Goal: Participate in discussion: Engage in conversation with other users on a specific topic

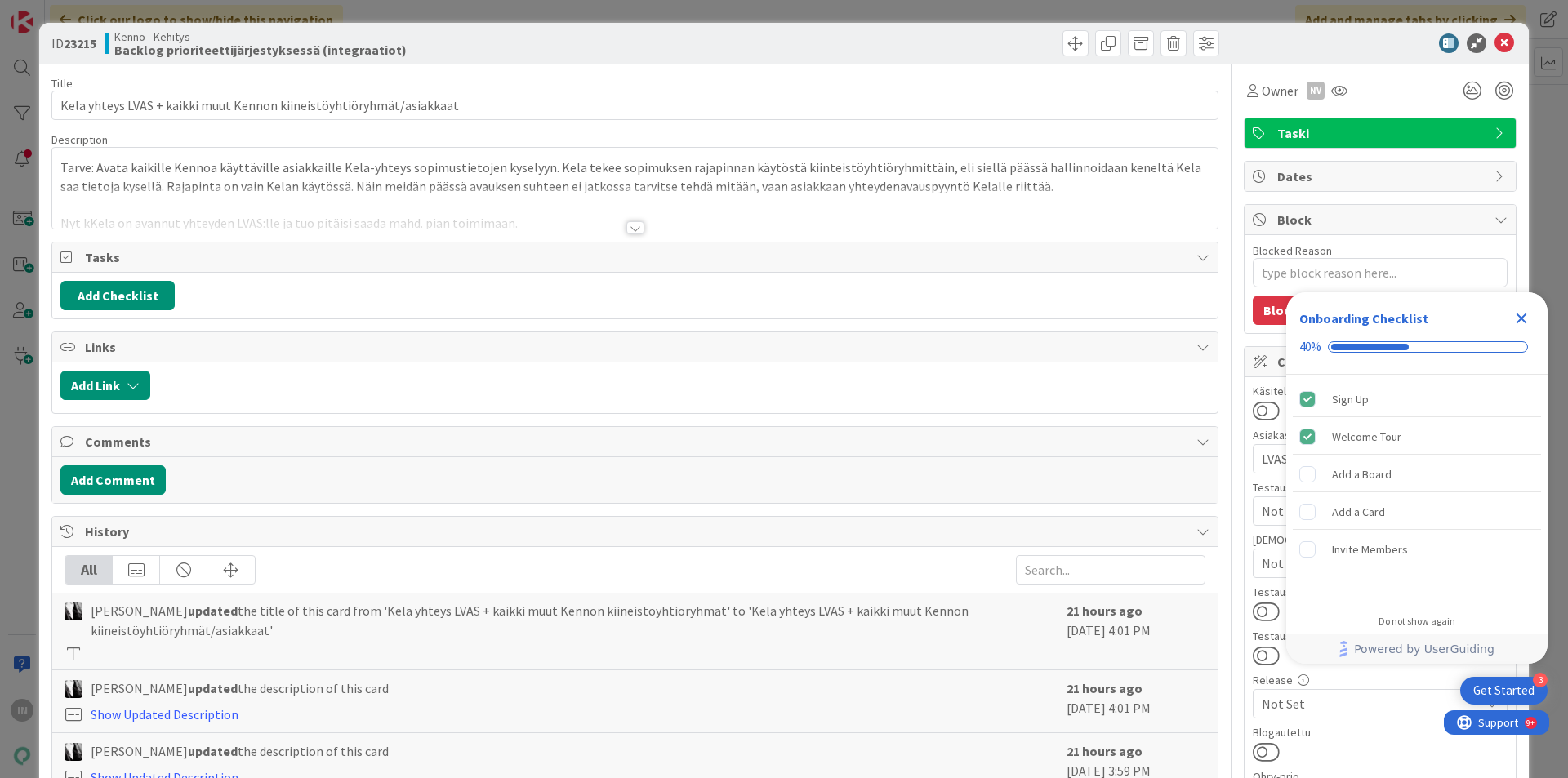
click at [250, 170] on p "Tarve: Avata kaikille Kennoa käyttäville asiakkaille Kela-yhteys sopimustietoje…" at bounding box center [634, 176] width 1149 height 37
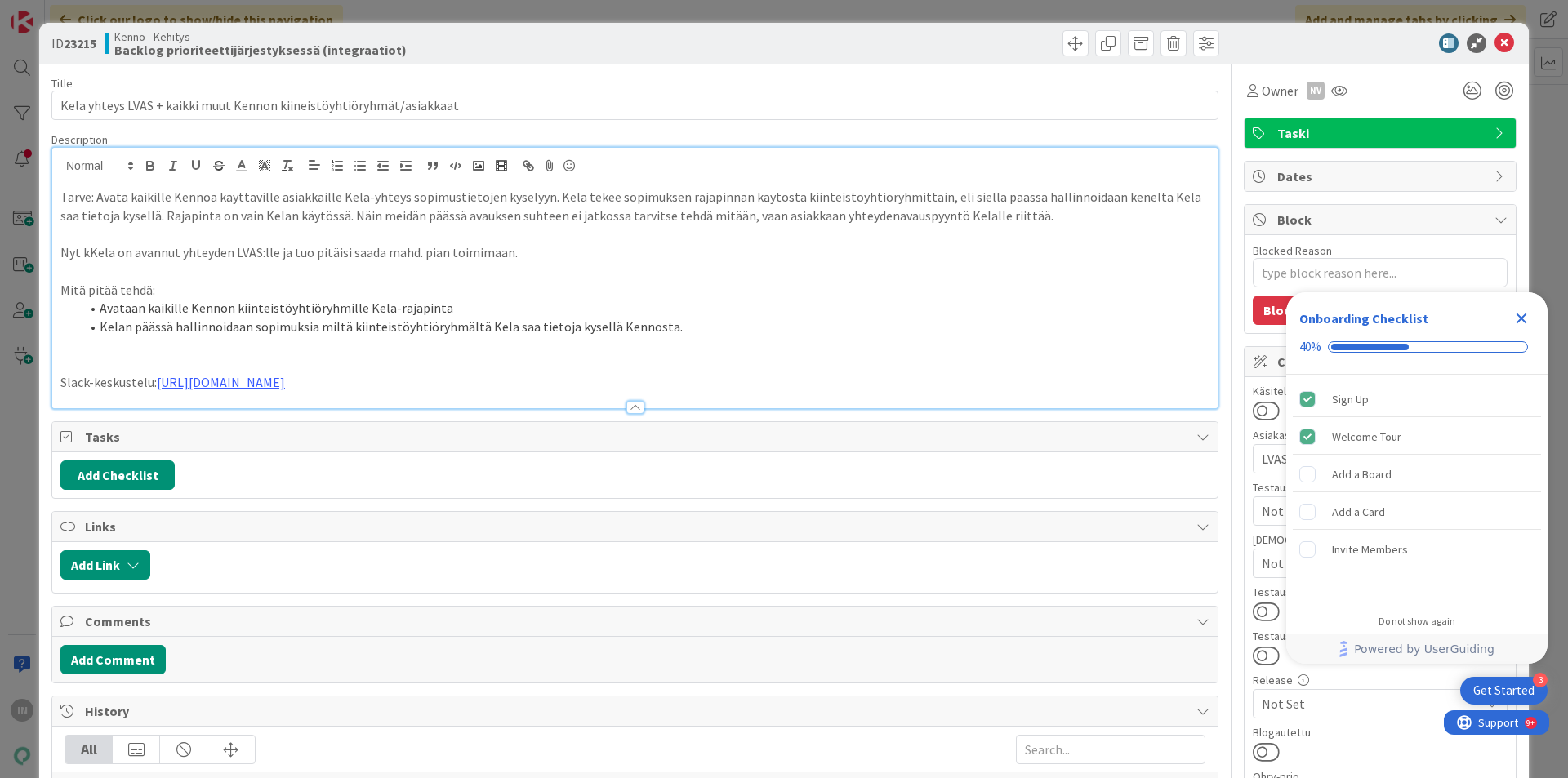
type textarea "x"
click at [285, 384] on link "[URL][DOMAIN_NAME]" at bounding box center [220, 382] width 128 height 16
click at [364, 413] on link "[URL][DOMAIN_NAME]" at bounding box center [314, 414] width 112 height 22
click at [112, 654] on button "Add Comment" at bounding box center [113, 660] width 105 height 29
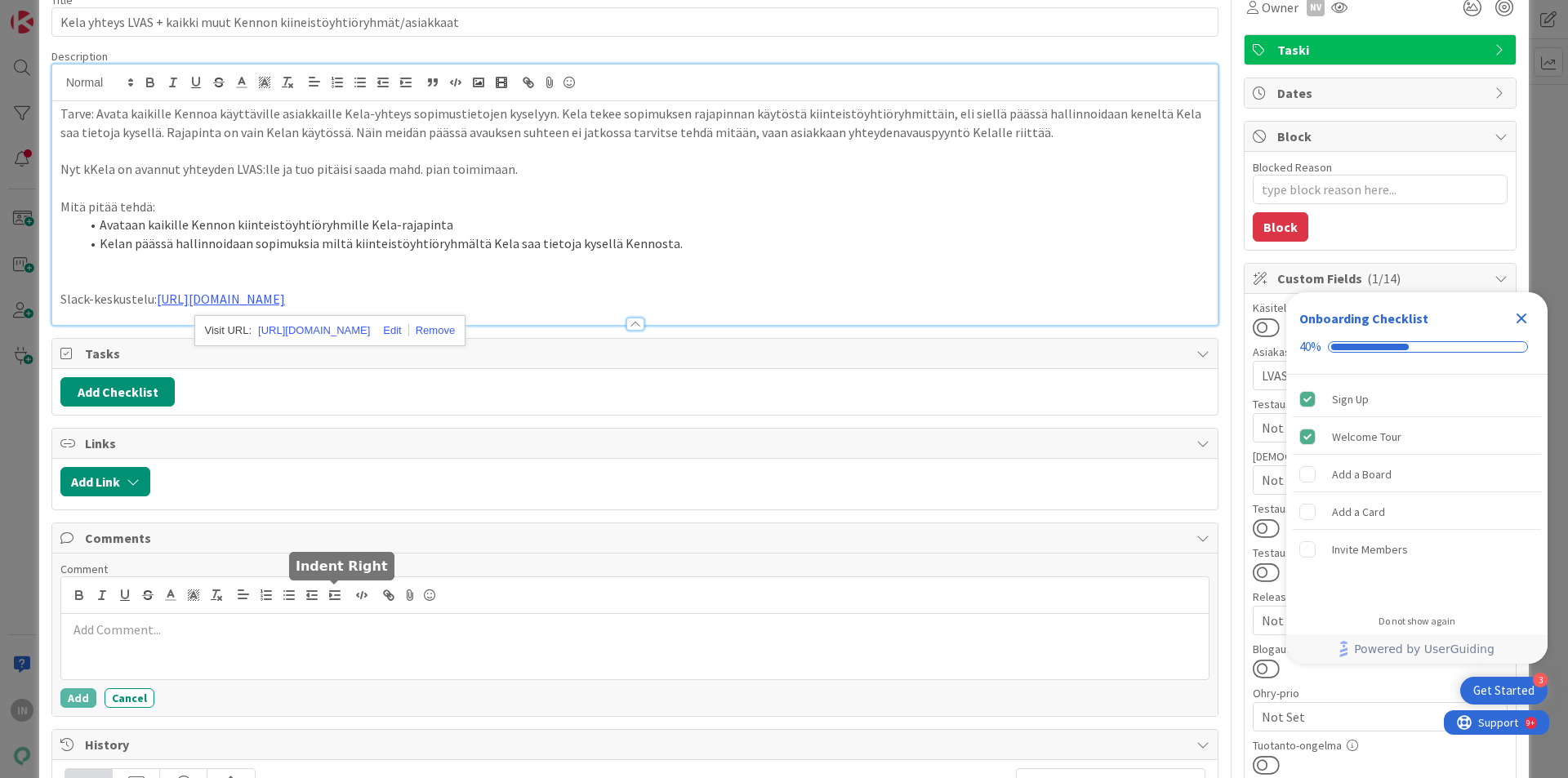
scroll to position [163, 0]
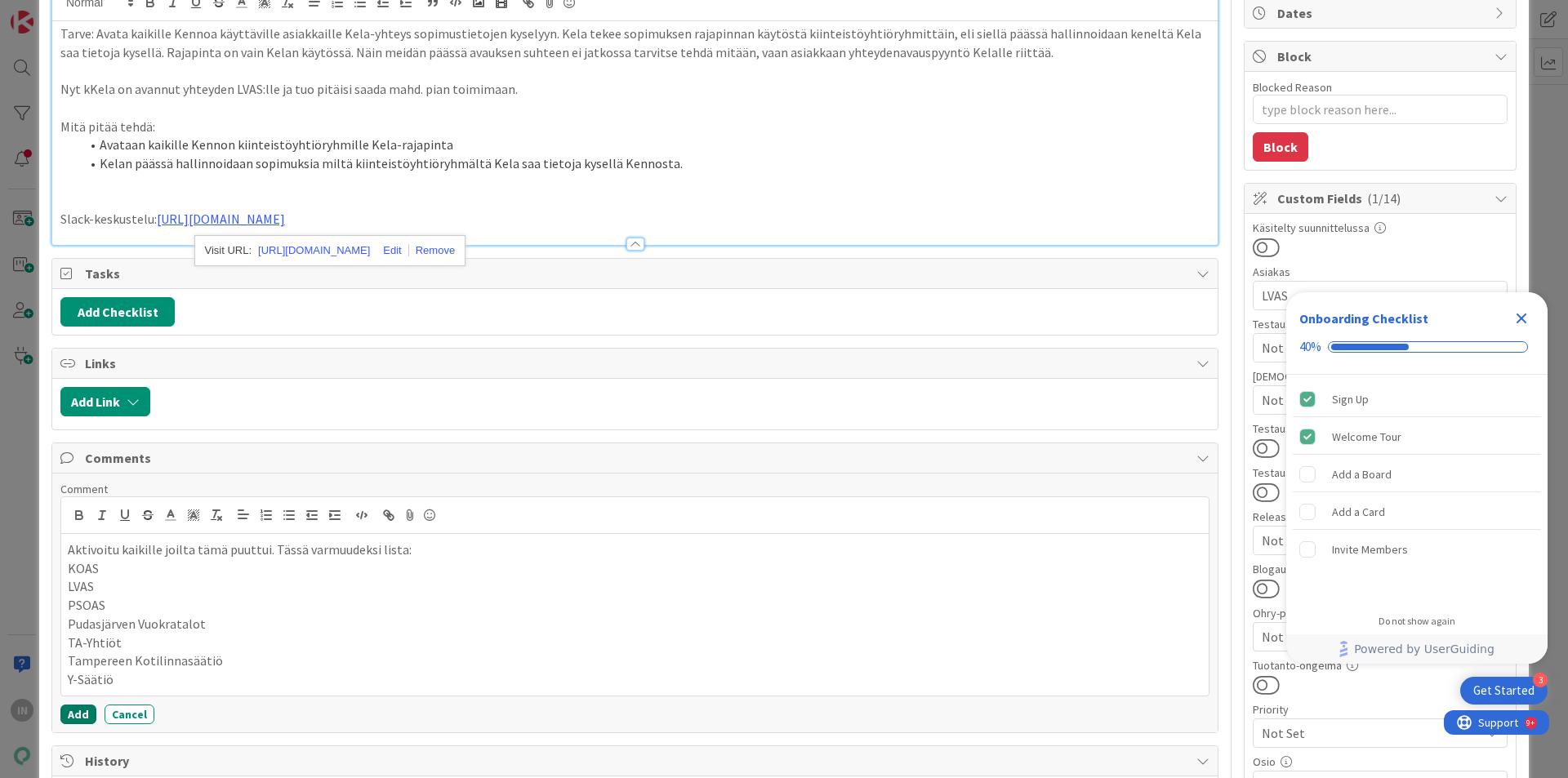
click at [62, 713] on button "Add" at bounding box center [79, 714] width 36 height 20
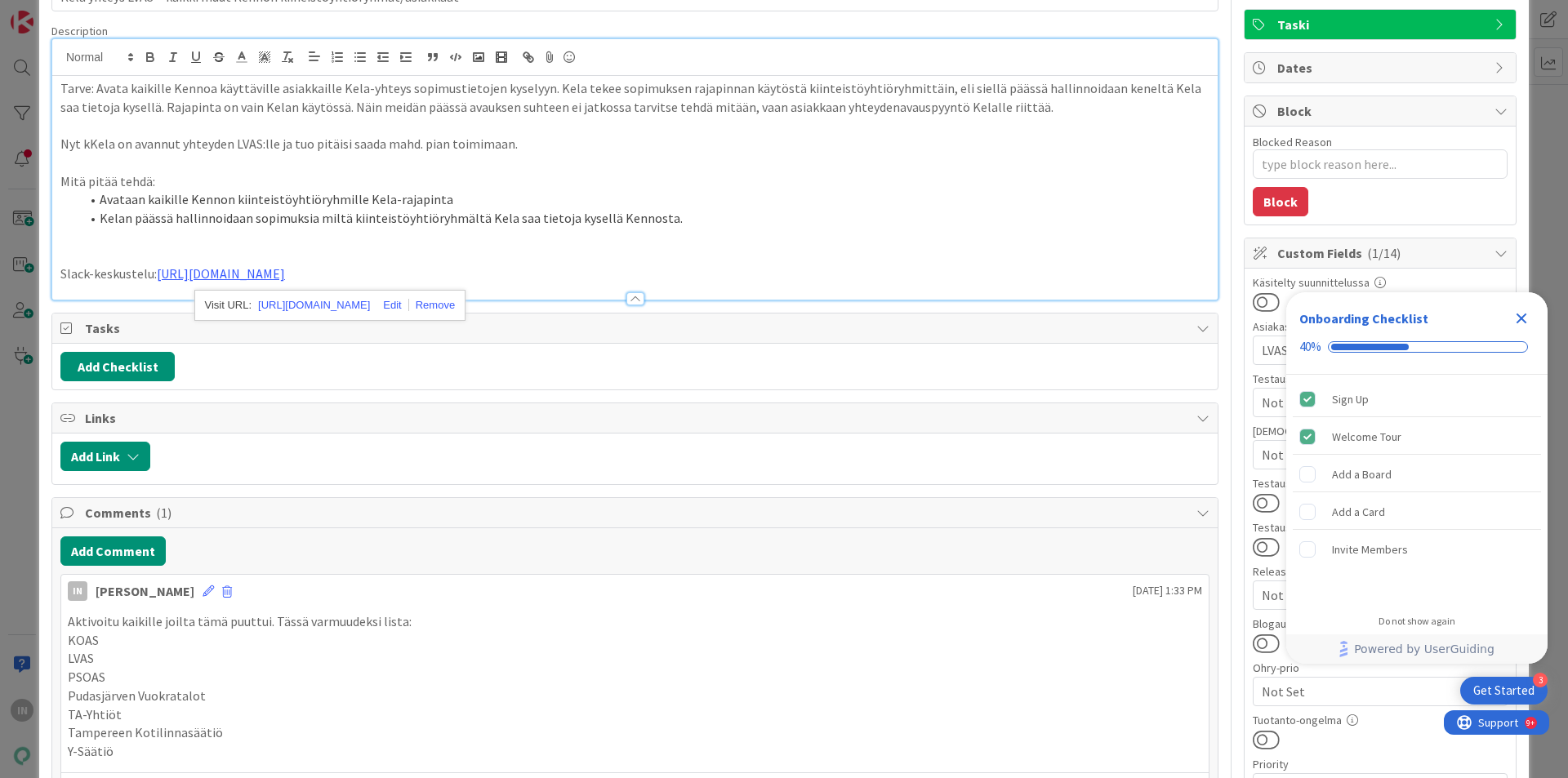
scroll to position [0, 0]
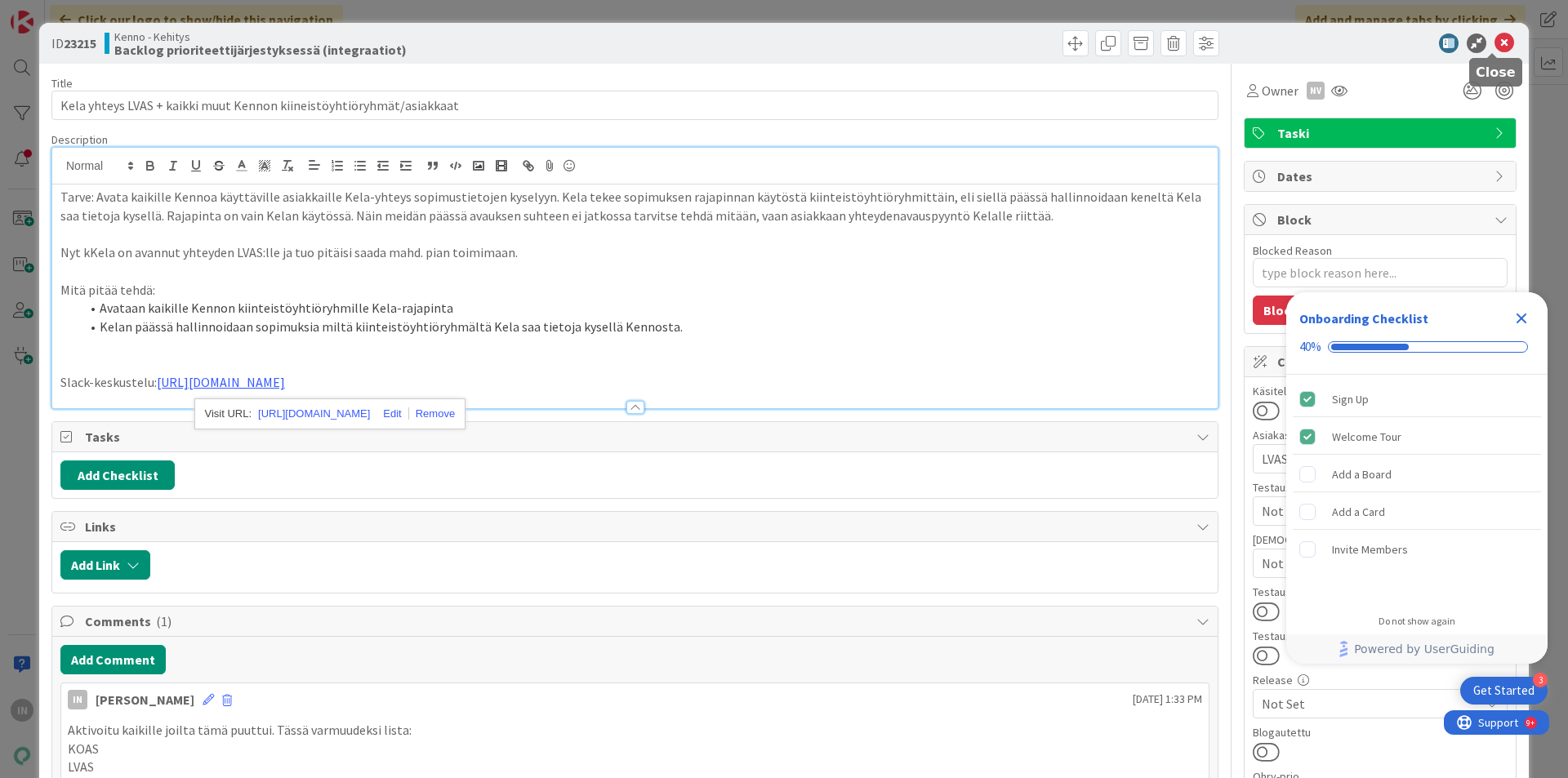
click at [1501, 46] on icon at bounding box center [1504, 43] width 20 height 20
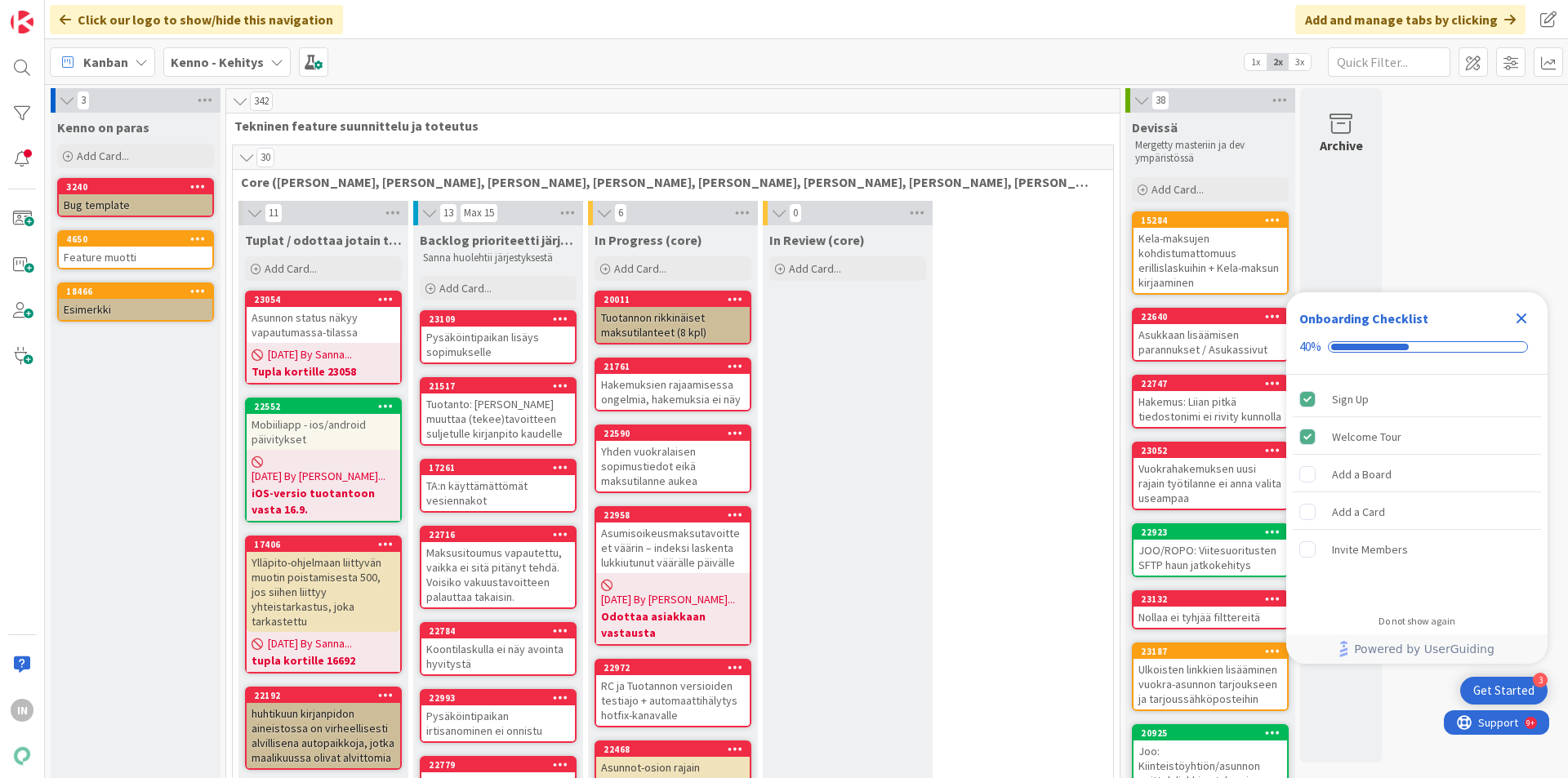
click at [236, 61] on b "Kenno - Kehitys" at bounding box center [217, 61] width 93 height 16
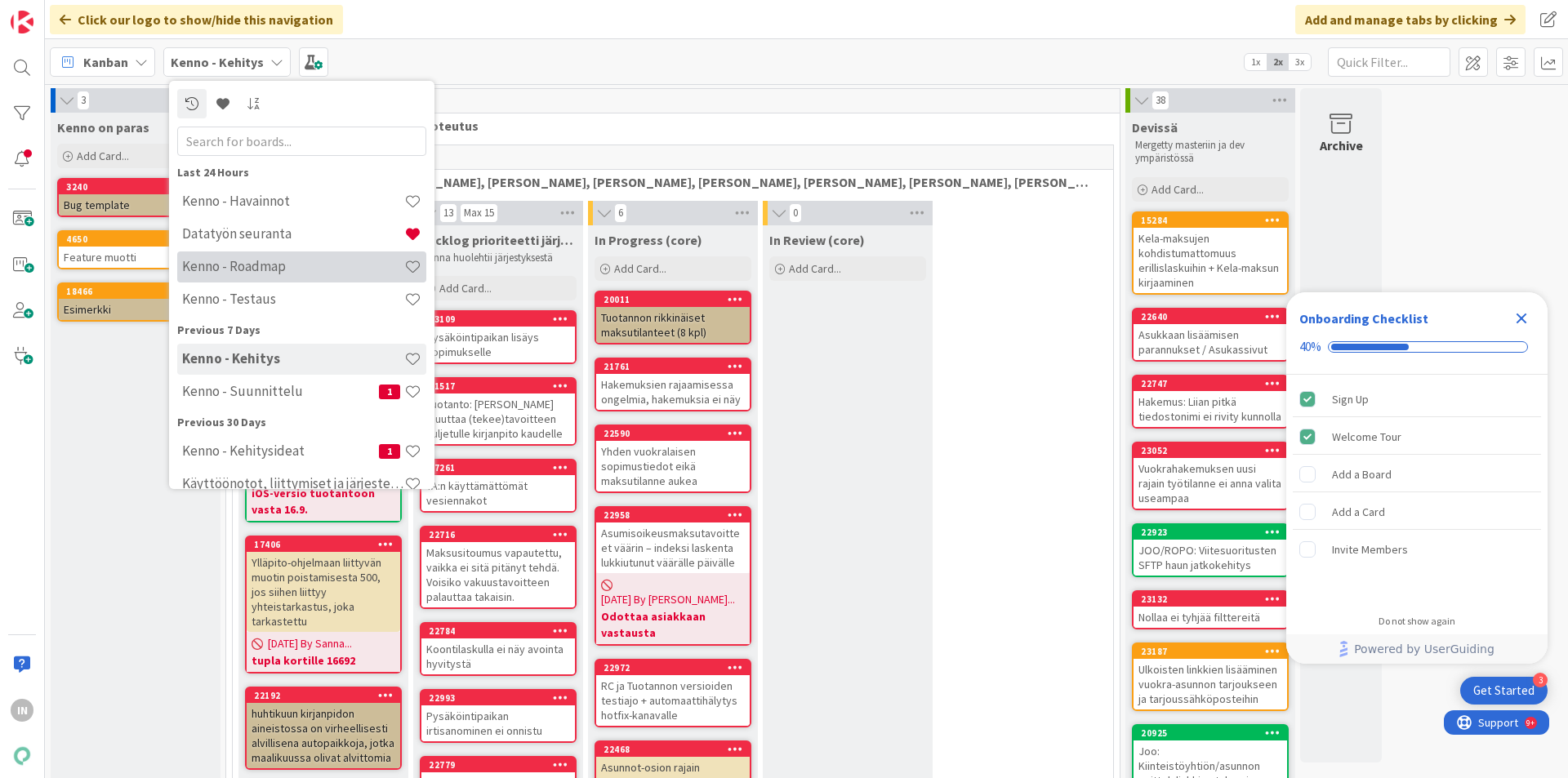
scroll to position [81, 0]
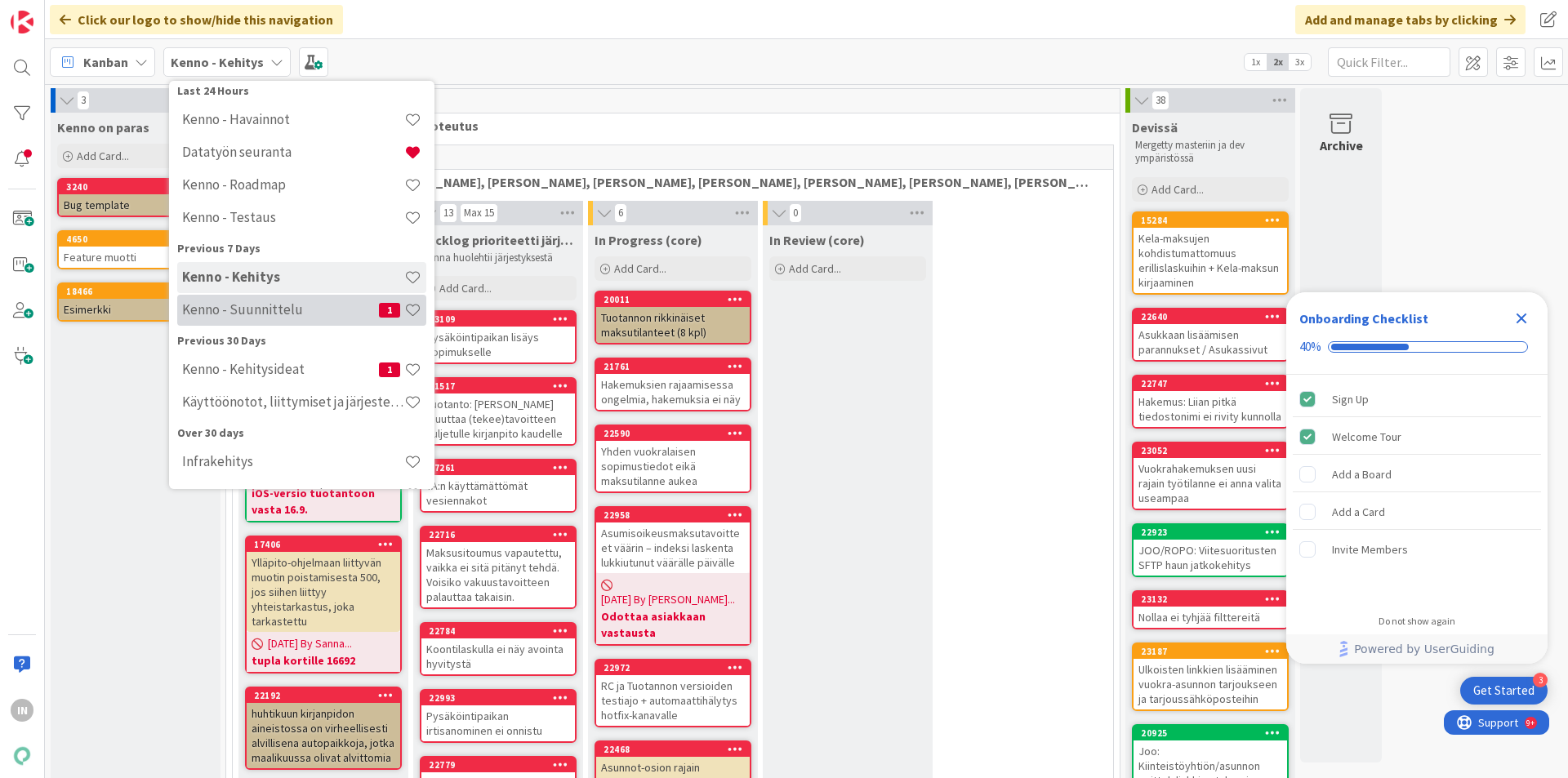
click at [288, 301] on div "Kenno - Suunnittelu 1" at bounding box center [302, 310] width 249 height 31
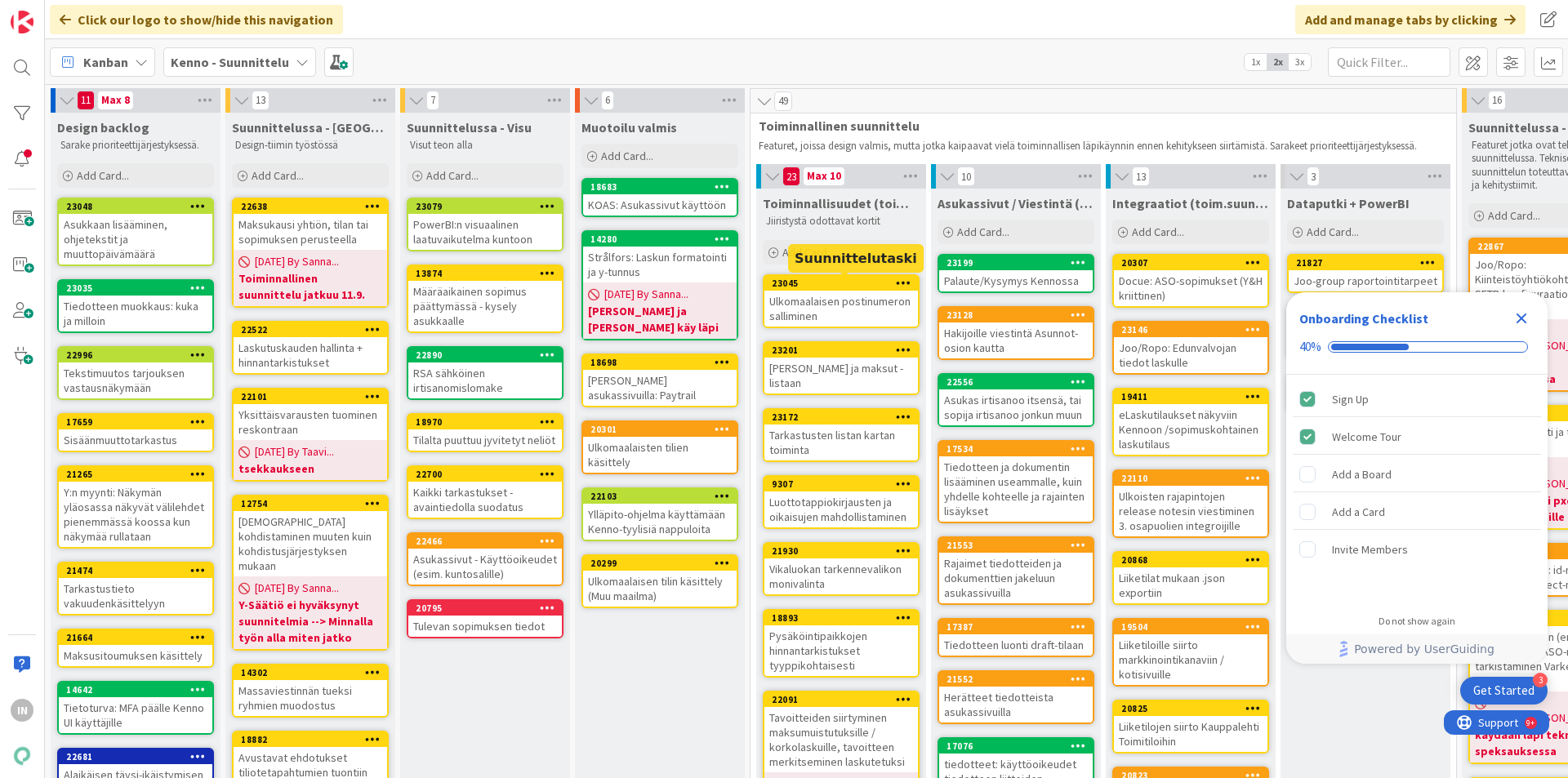
click at [842, 309] on div "Ulkomaalaisen postinumeron salliminen" at bounding box center [841, 309] width 154 height 36
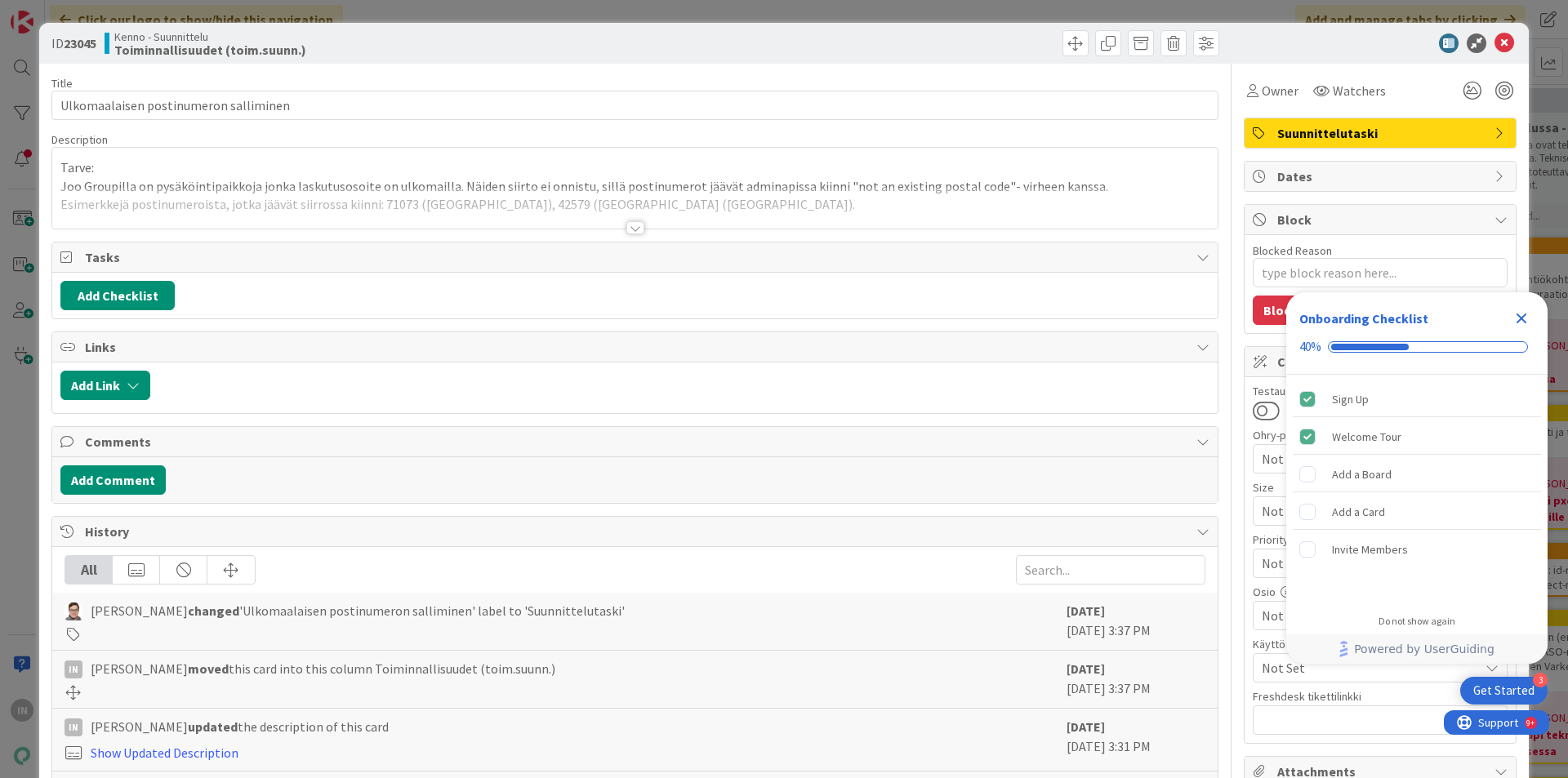
type textarea "x"
click at [539, 182] on div "Tarve: Joo Groupilla on pysäköintipaikkoja jonka laskutusosoite on ulkomailla. …" at bounding box center [634, 188] width 1165 height 81
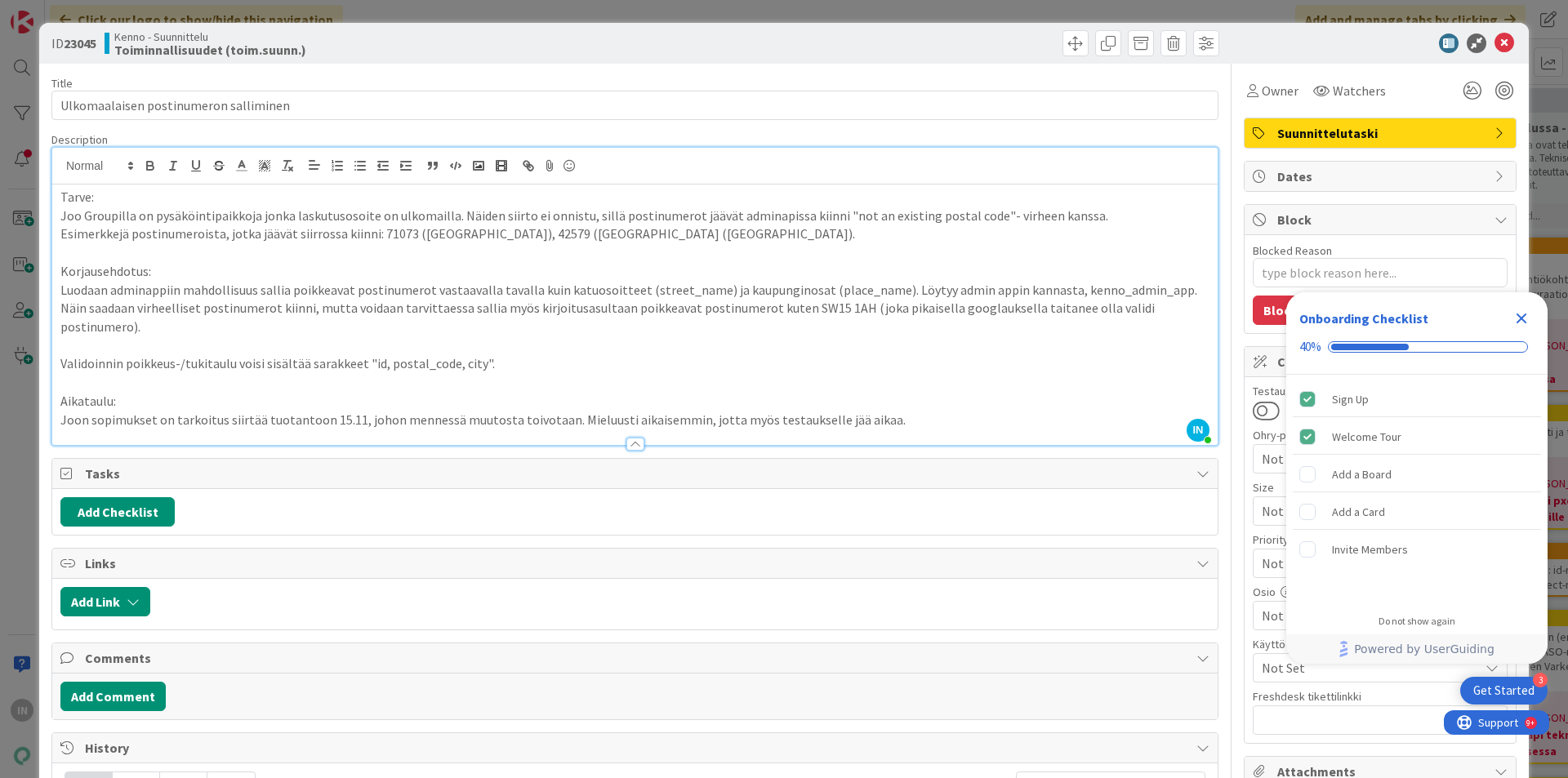
click at [448, 221] on p "Joo Groupilla on pysäköintipaikkoja jonka laskutusosoite on ulkomailla. Näiden …" at bounding box center [634, 216] width 1149 height 19
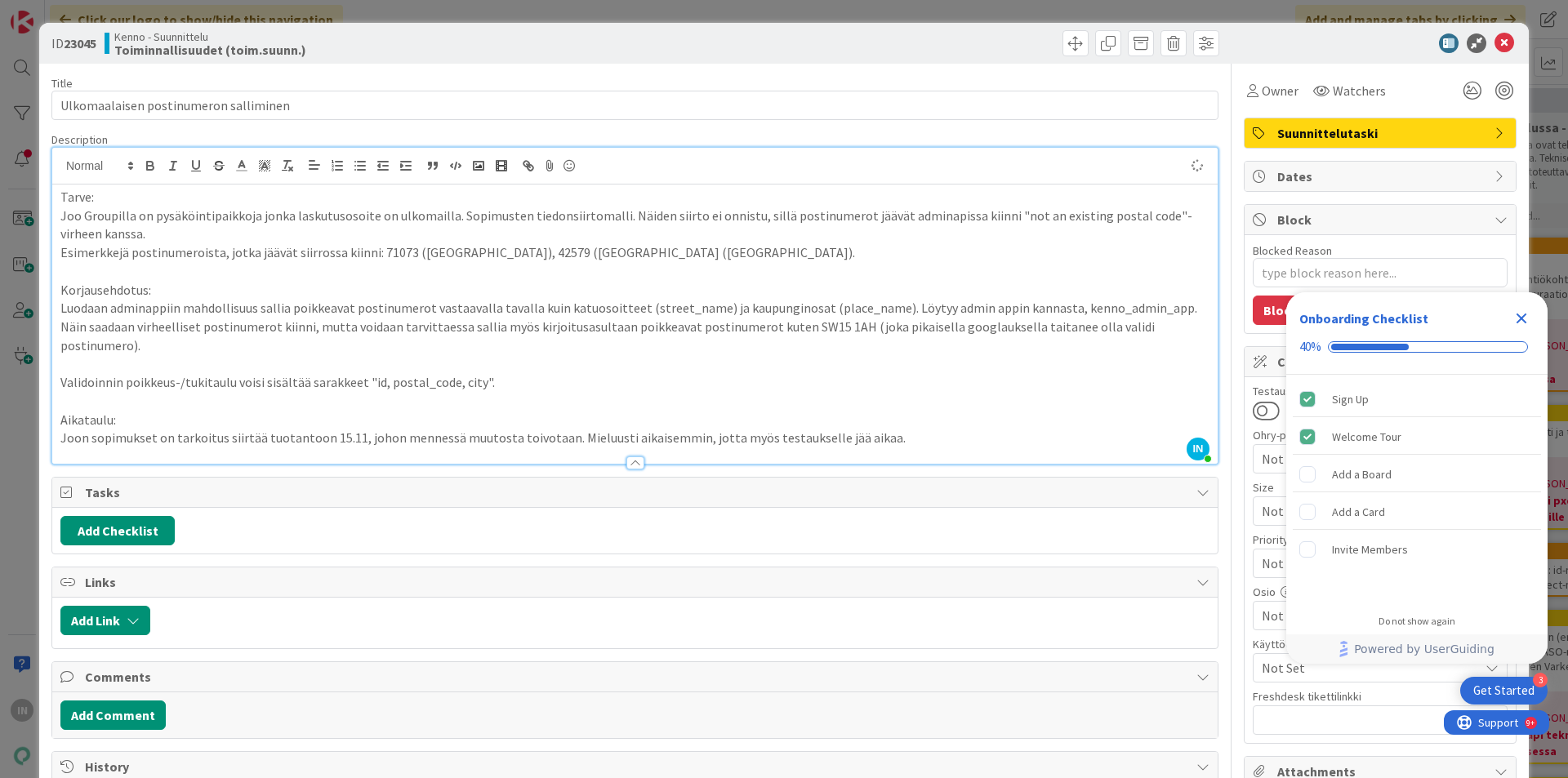
type textarea "x"
click at [1495, 41] on icon at bounding box center [1504, 43] width 20 height 20
